Goal: Transaction & Acquisition: Purchase product/service

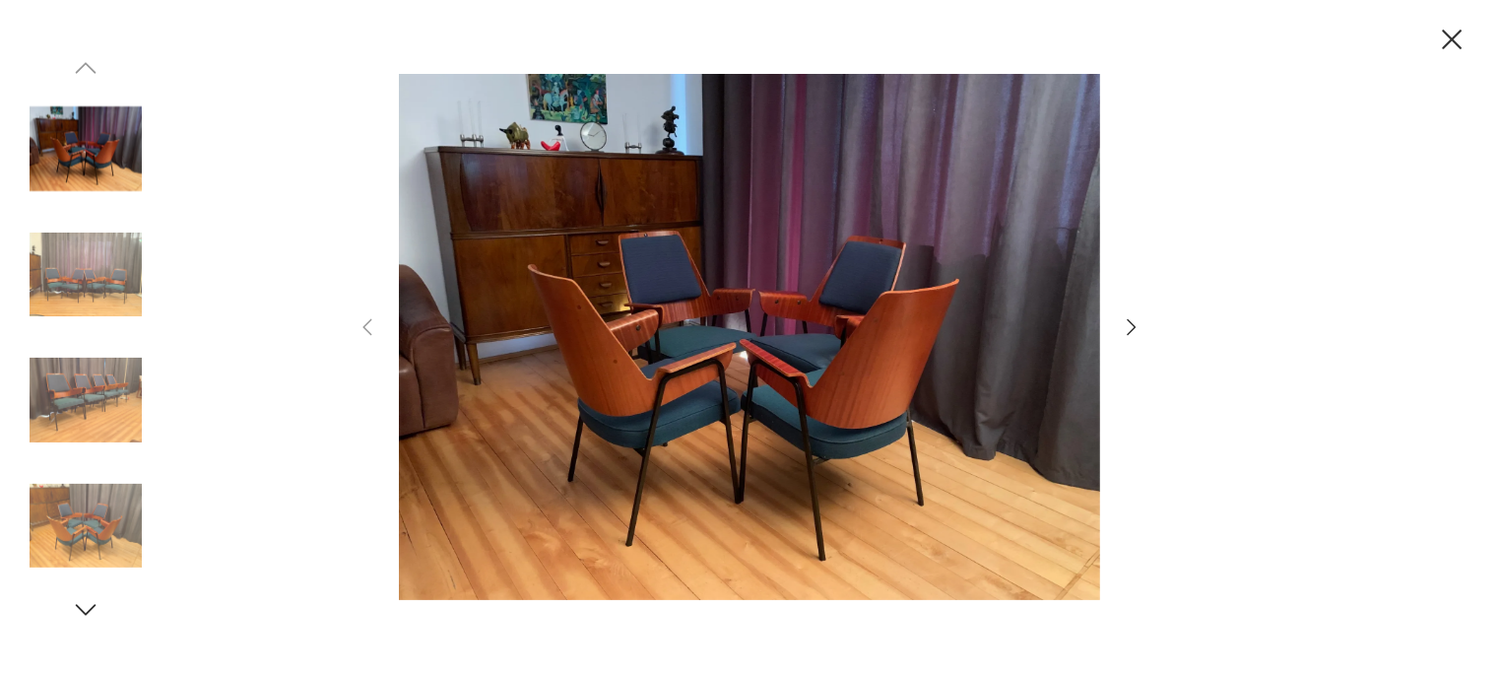
click at [1127, 318] on icon "button" at bounding box center [1132, 327] width 24 height 24
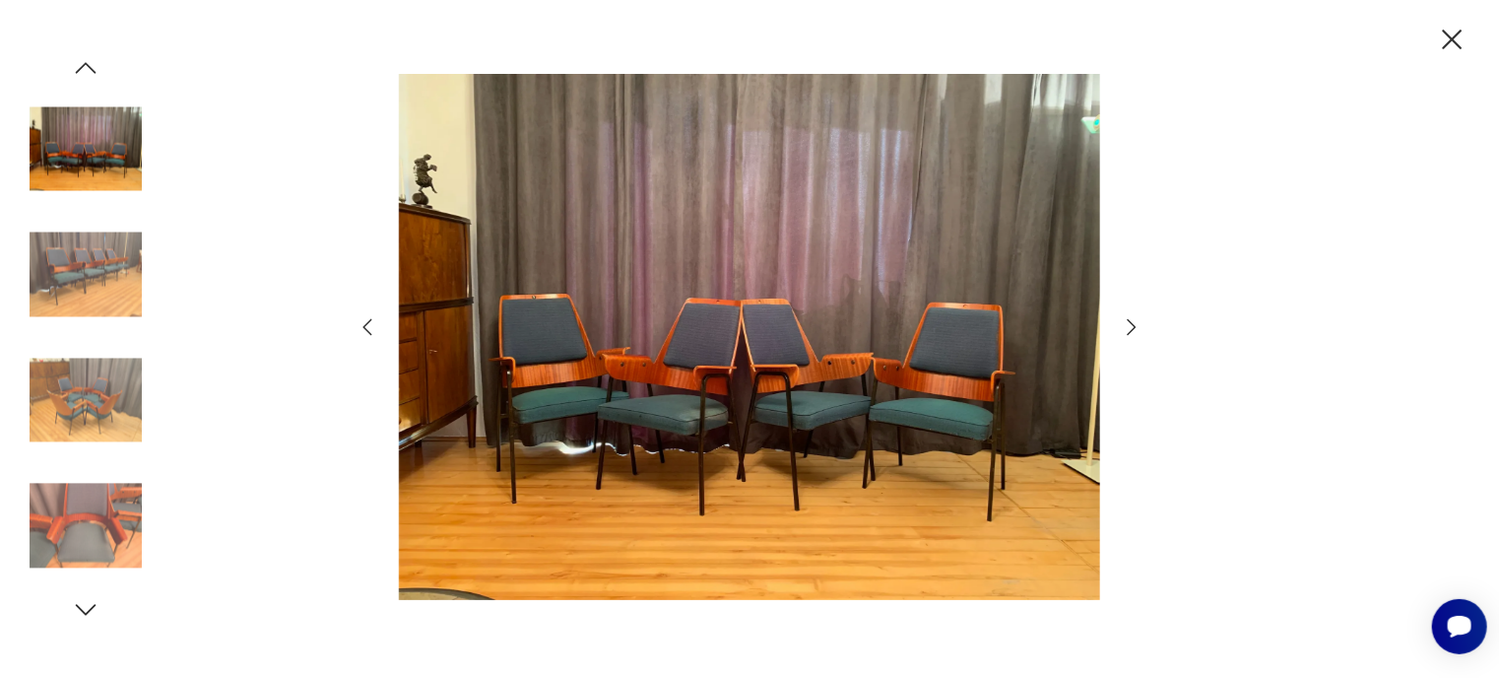
click at [1127, 318] on icon "button" at bounding box center [1132, 327] width 24 height 24
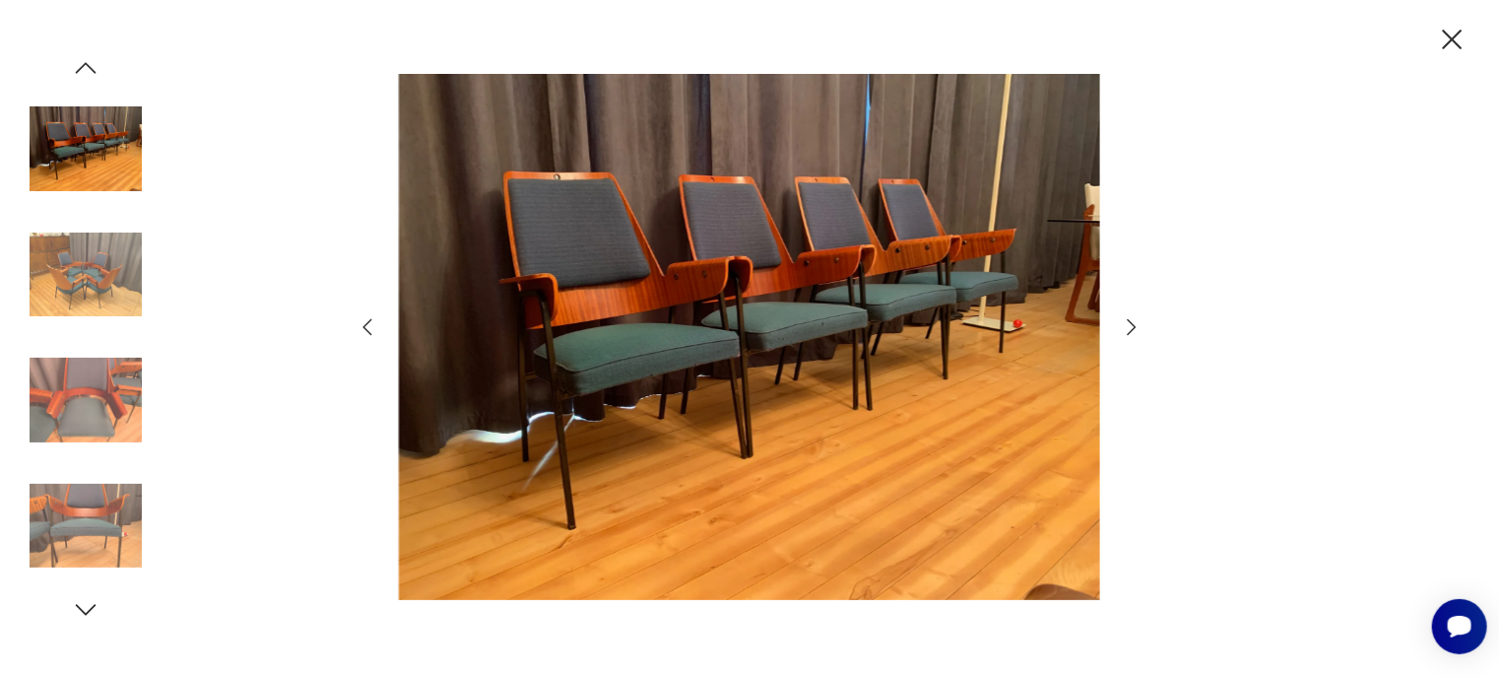
click at [1127, 318] on icon "button" at bounding box center [1132, 327] width 24 height 24
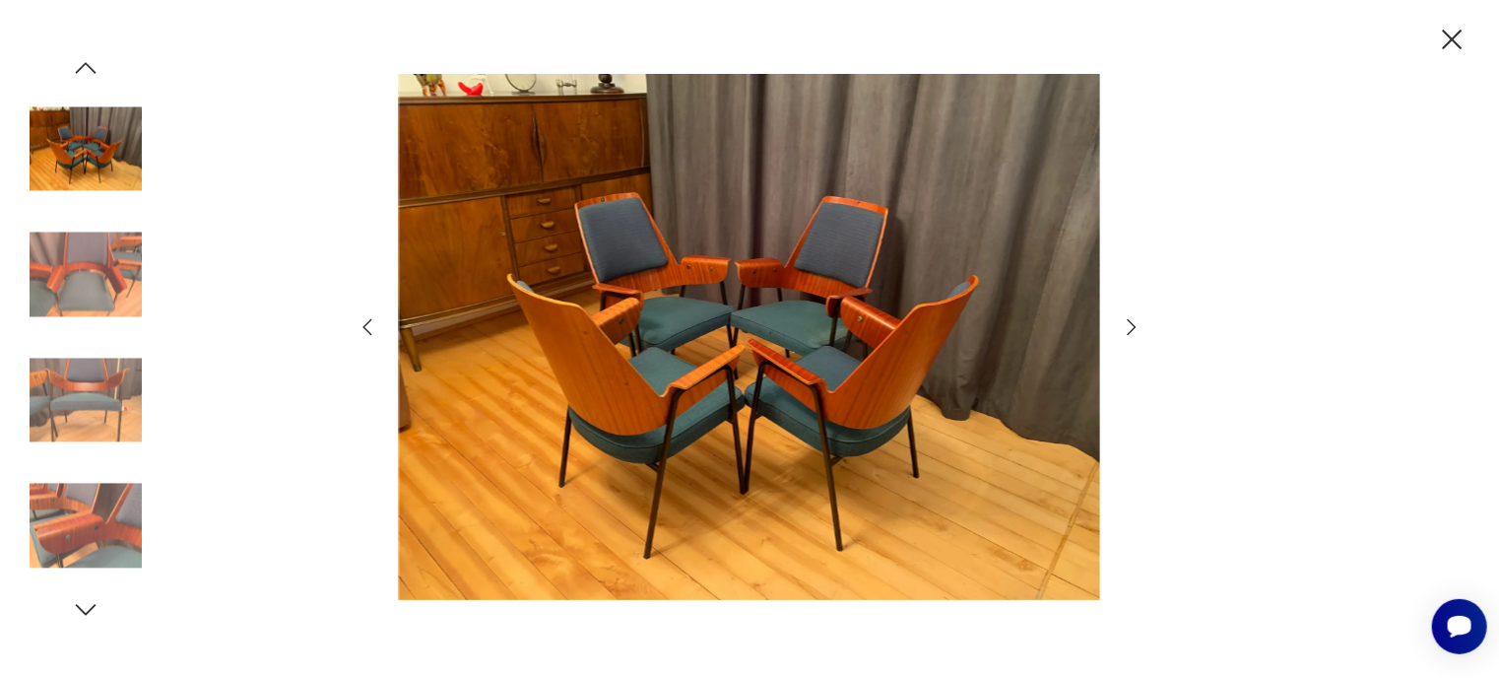
click at [1426, 42] on div at bounding box center [749, 339] width 1499 height 678
click at [1457, 38] on icon "button" at bounding box center [1452, 40] width 34 height 34
